Goal: Information Seeking & Learning: Learn about a topic

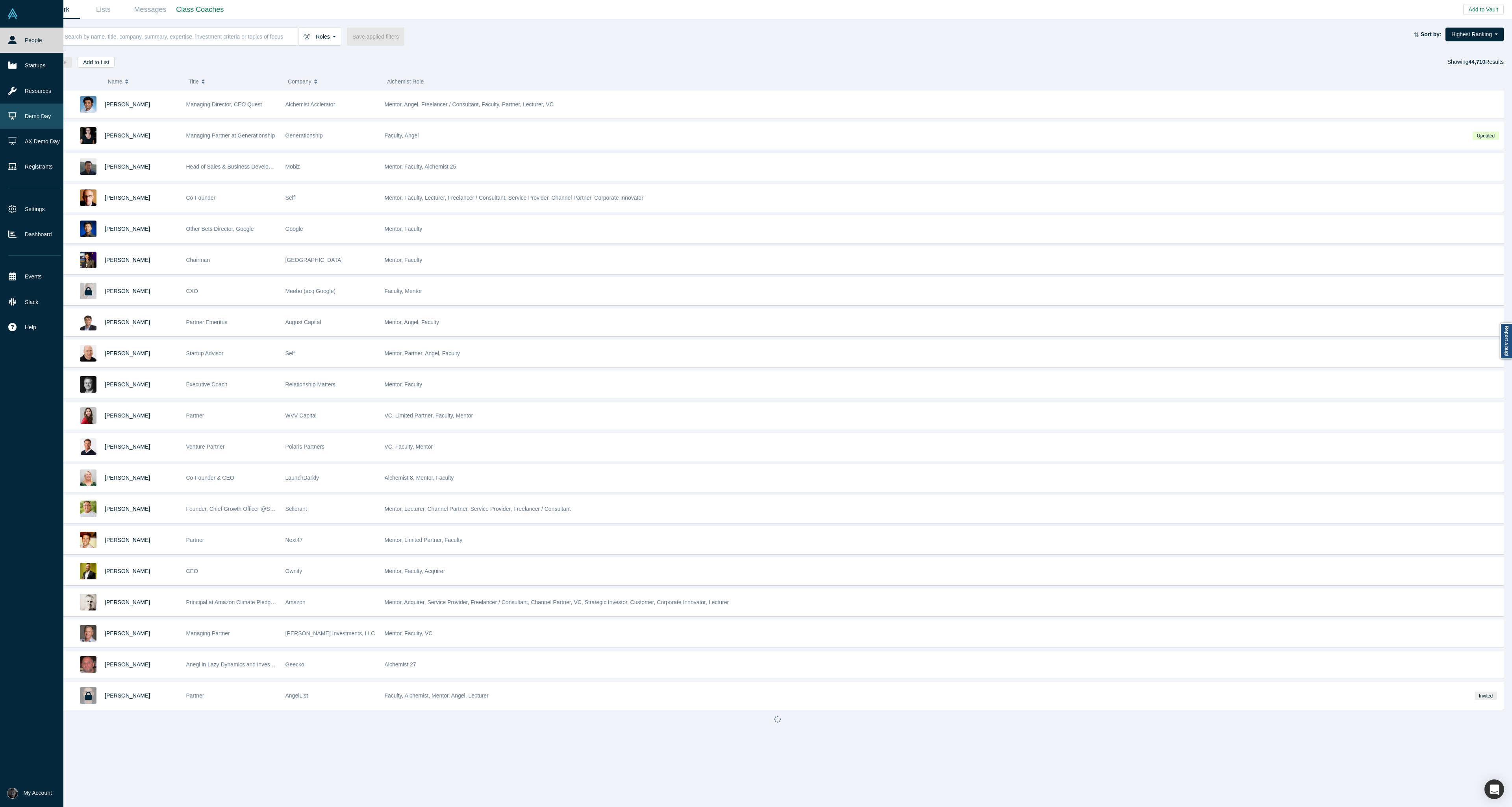
click at [18, 117] on link "Demo Day" at bounding box center [35, 116] width 69 height 25
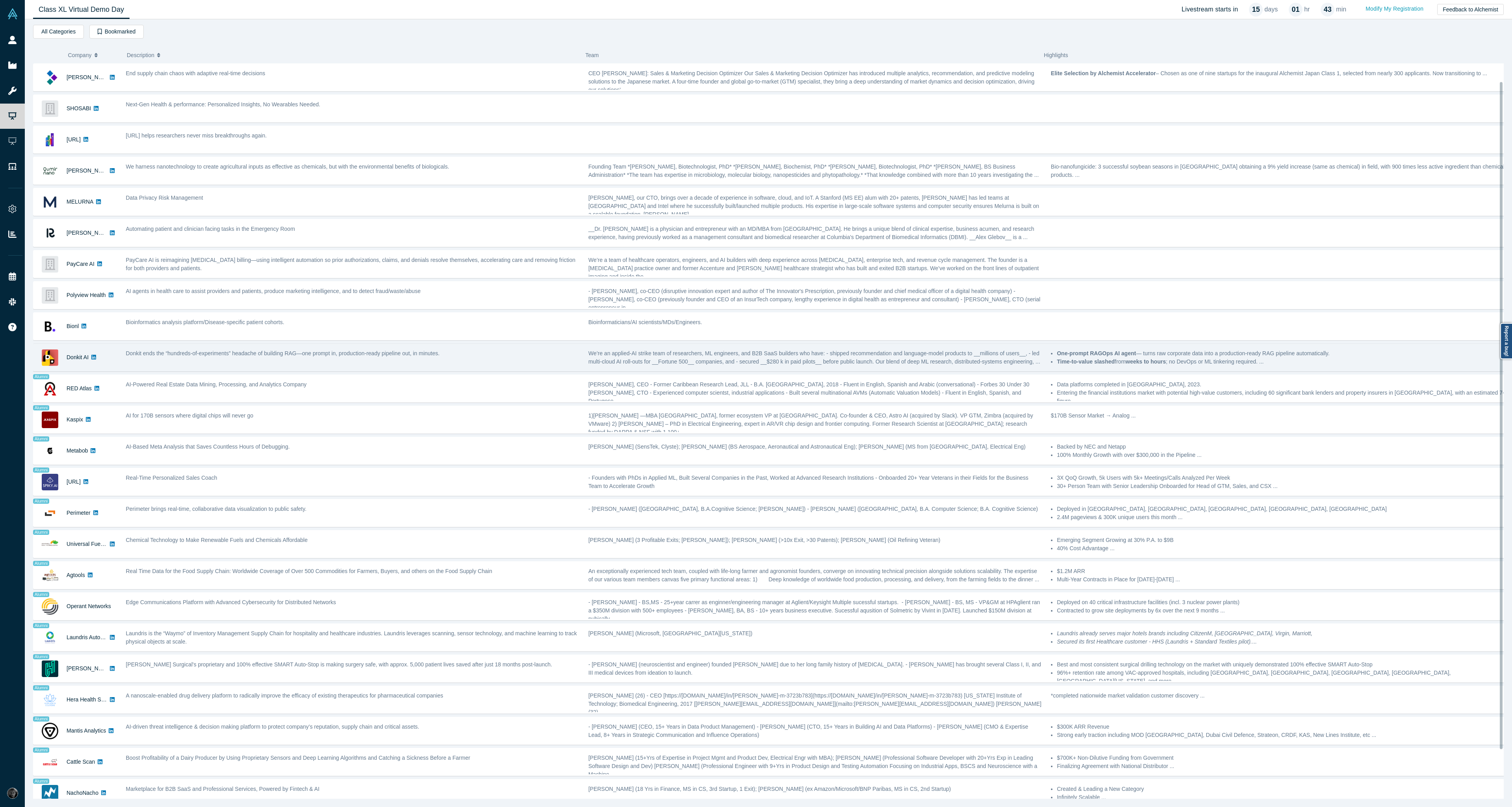
scroll to position [73, 0]
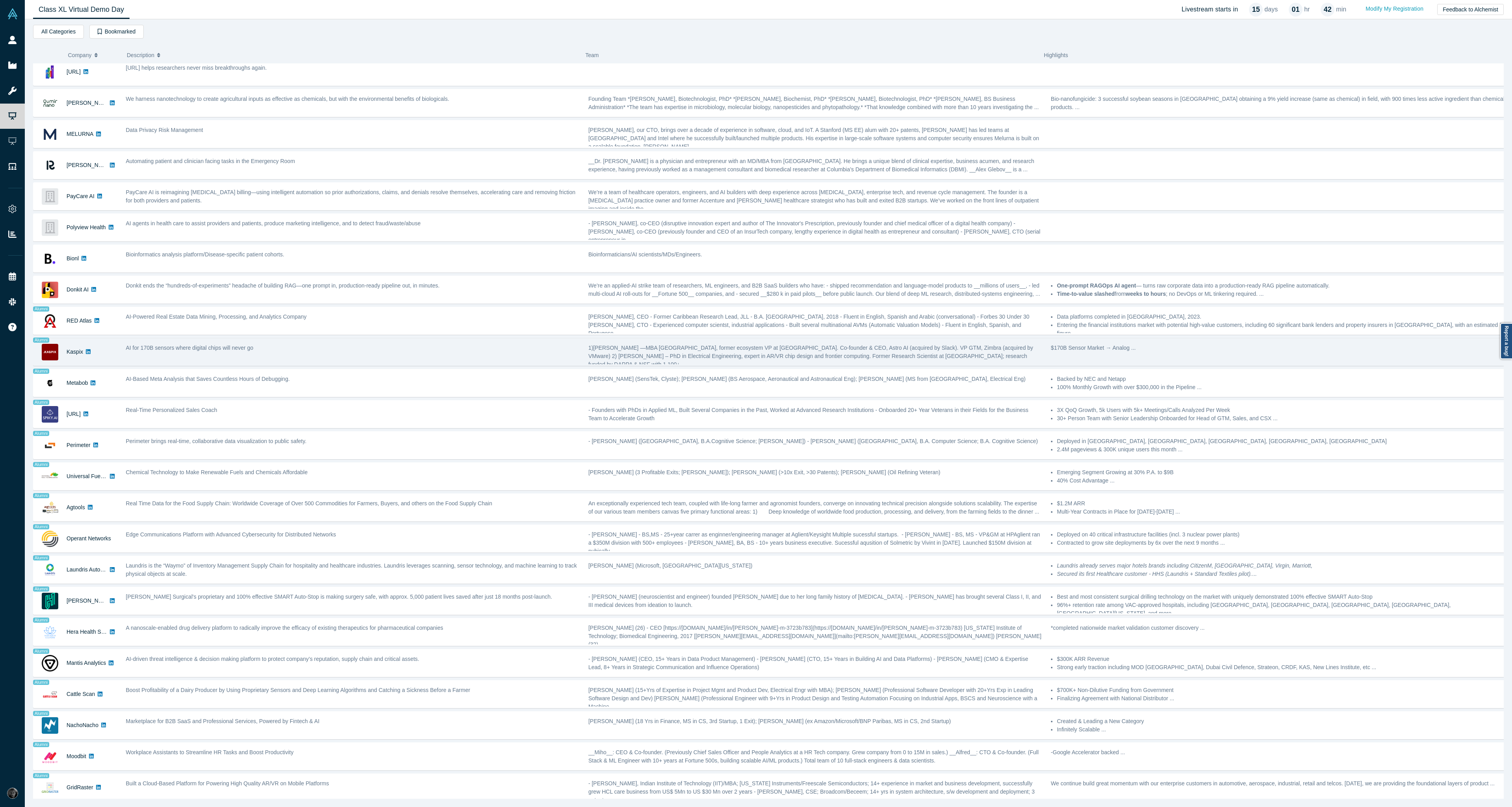
click at [218, 351] on div "AI for 170B sensors where digital chips will never go" at bounding box center [353, 352] width 463 height 25
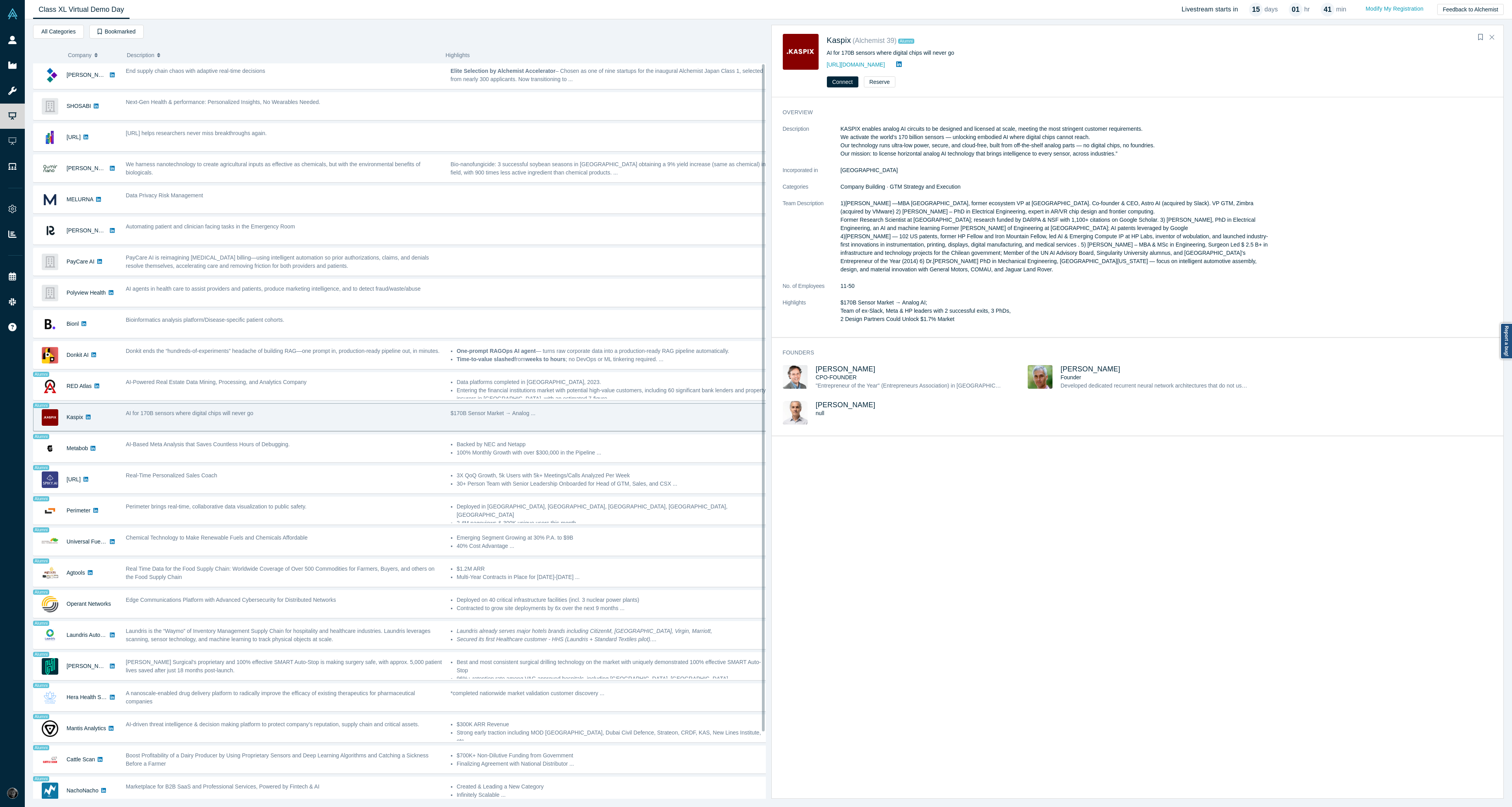
scroll to position [0, 0]
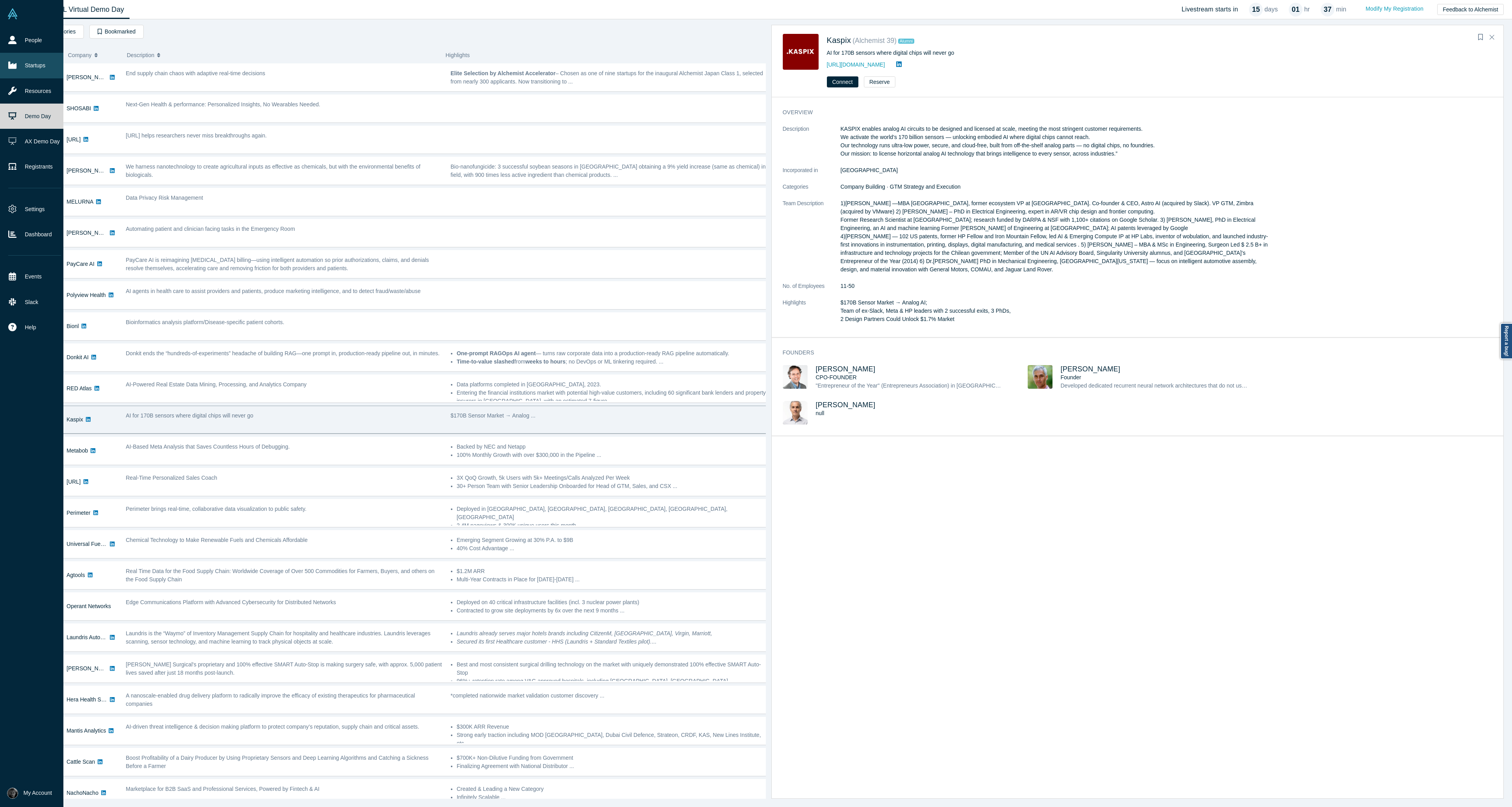
click at [32, 66] on link "Startups" at bounding box center [35, 65] width 69 height 25
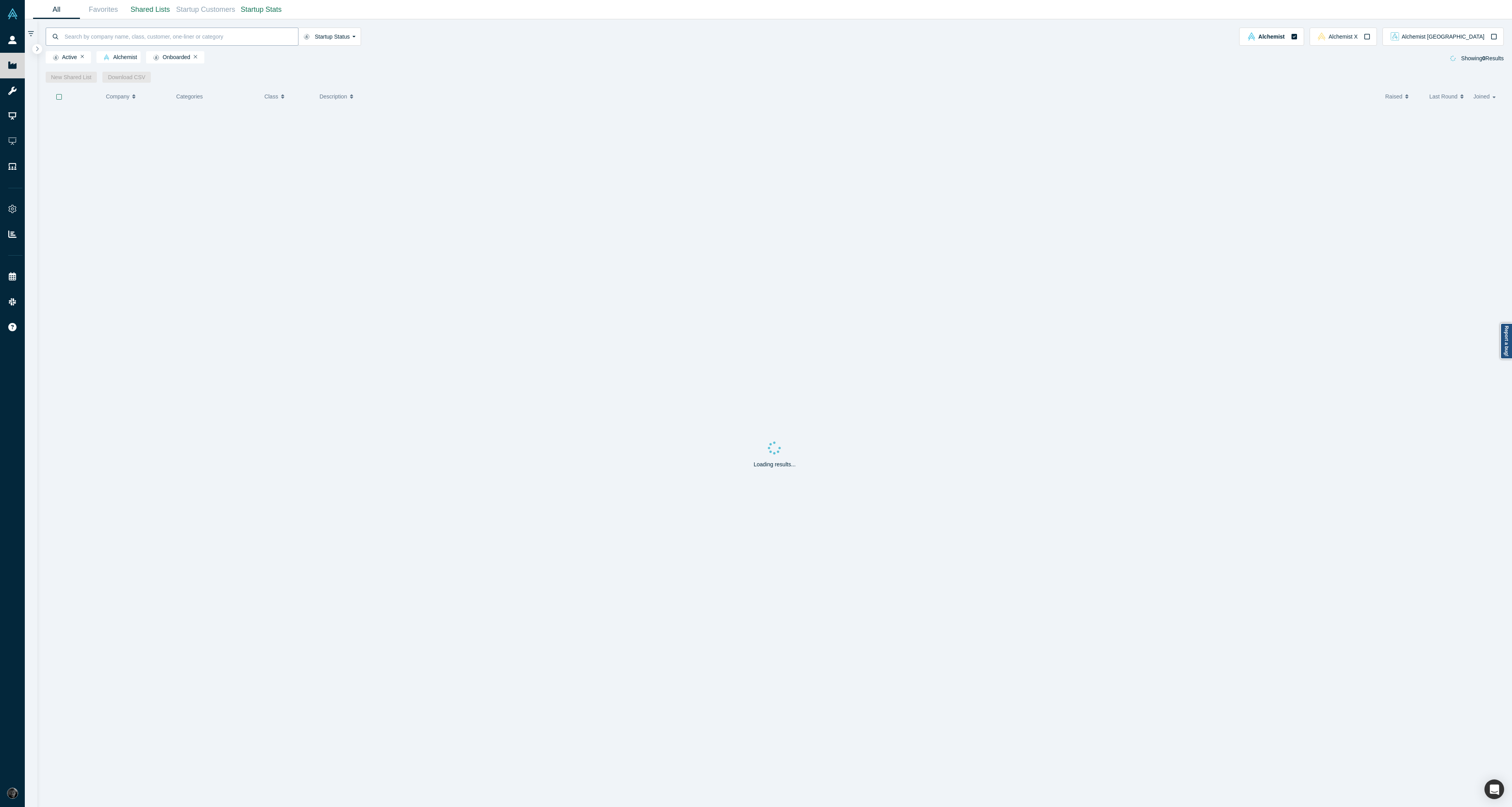
click at [238, 40] on input at bounding box center [181, 36] width 234 height 19
type input "cybernet"
click at [363, 129] on div "Cybernet AI creates human-like AI voice agents for finance. They cut service co…" at bounding box center [850, 119] width 1072 height 25
